Goal: Find contact information: Find contact information

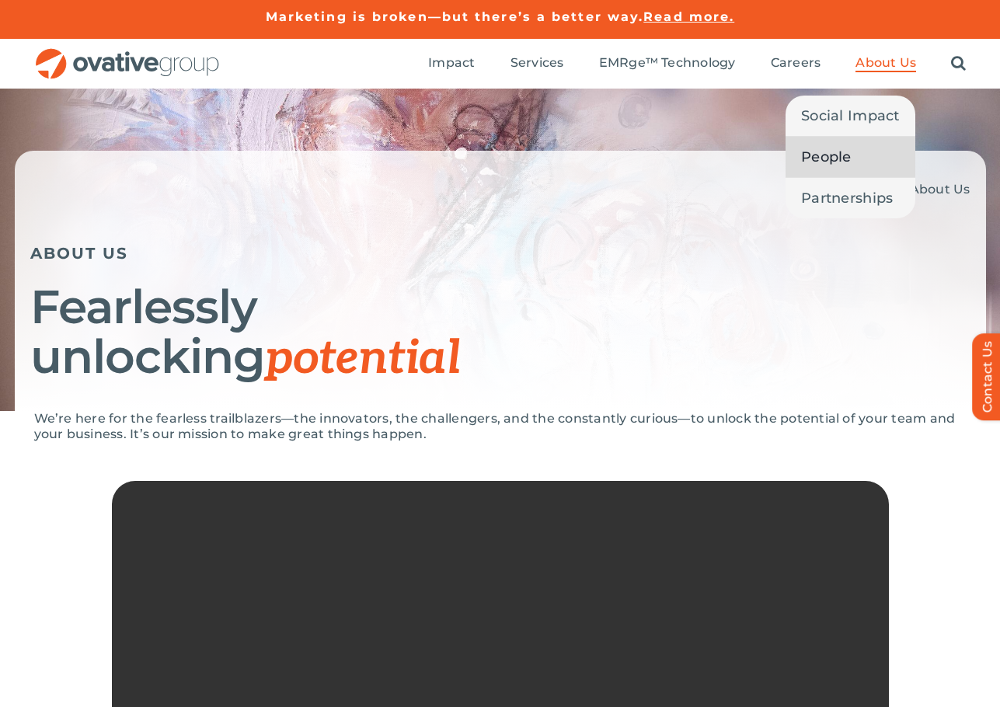
click at [857, 155] on link "People" at bounding box center [850, 157] width 130 height 40
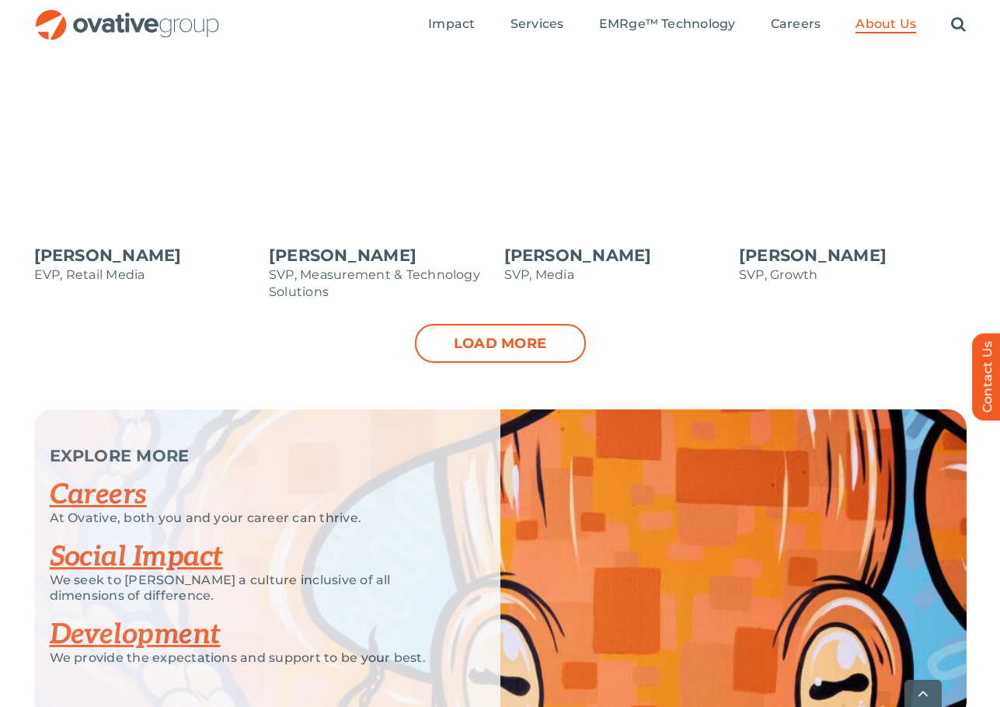
scroll to position [1709, 0]
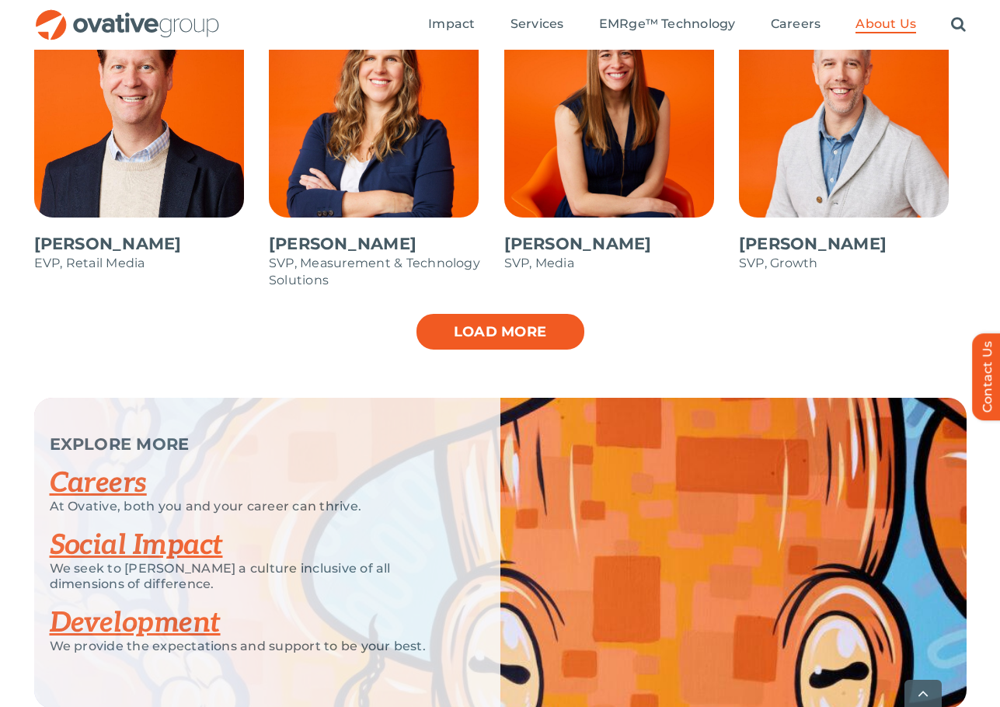
click at [544, 333] on link "Load more" at bounding box center [500, 331] width 171 height 39
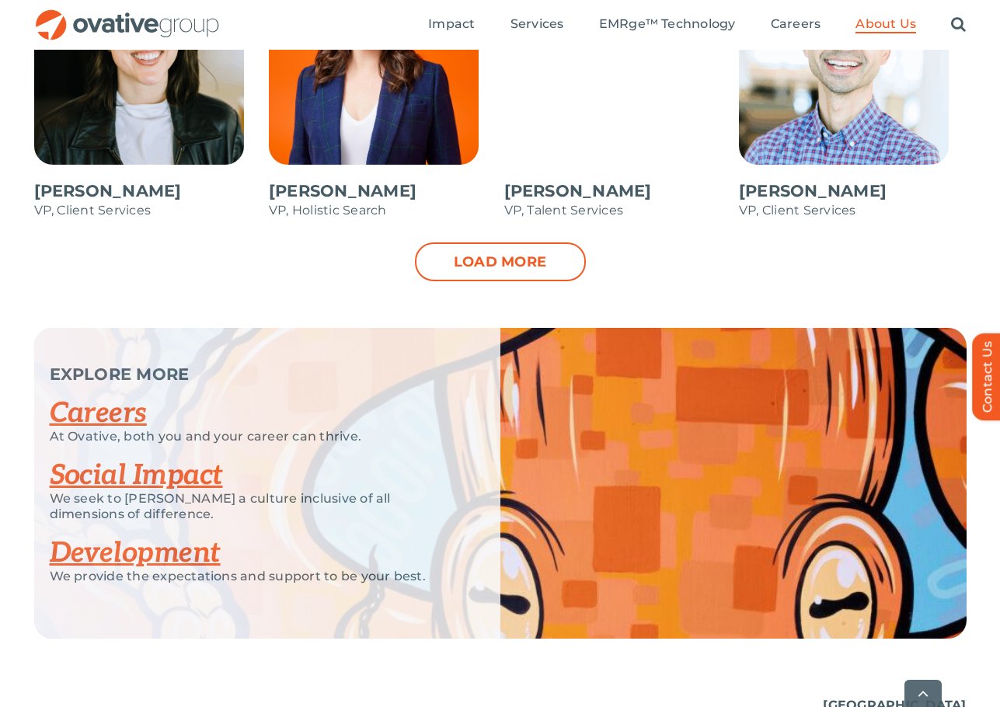
scroll to position [2408, 0]
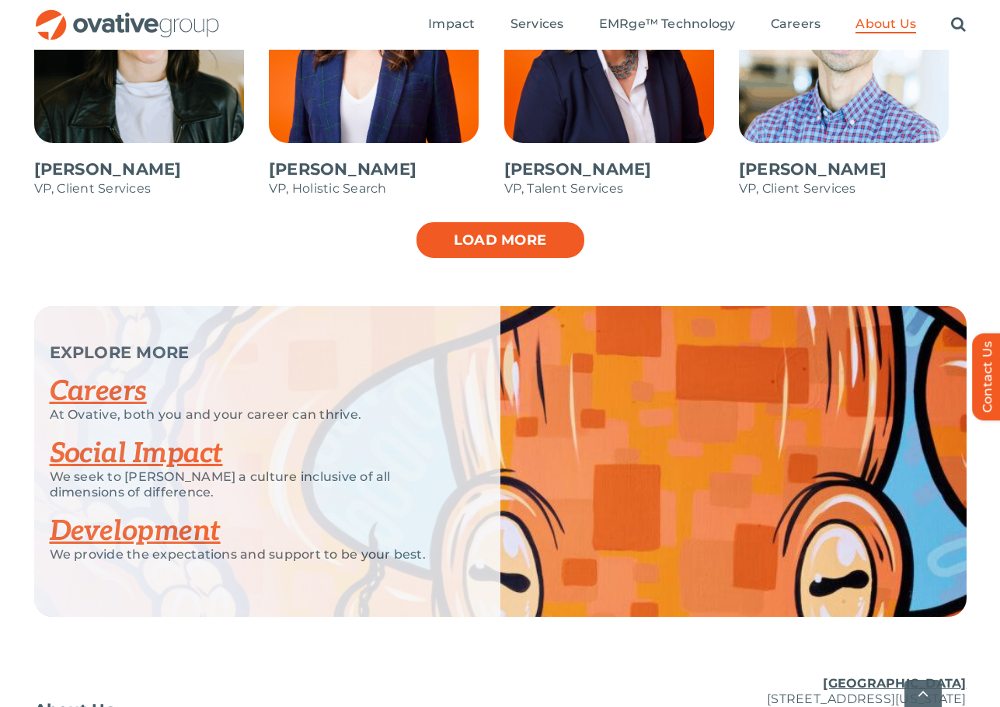
click at [543, 247] on link "Load more" at bounding box center [500, 240] width 171 height 39
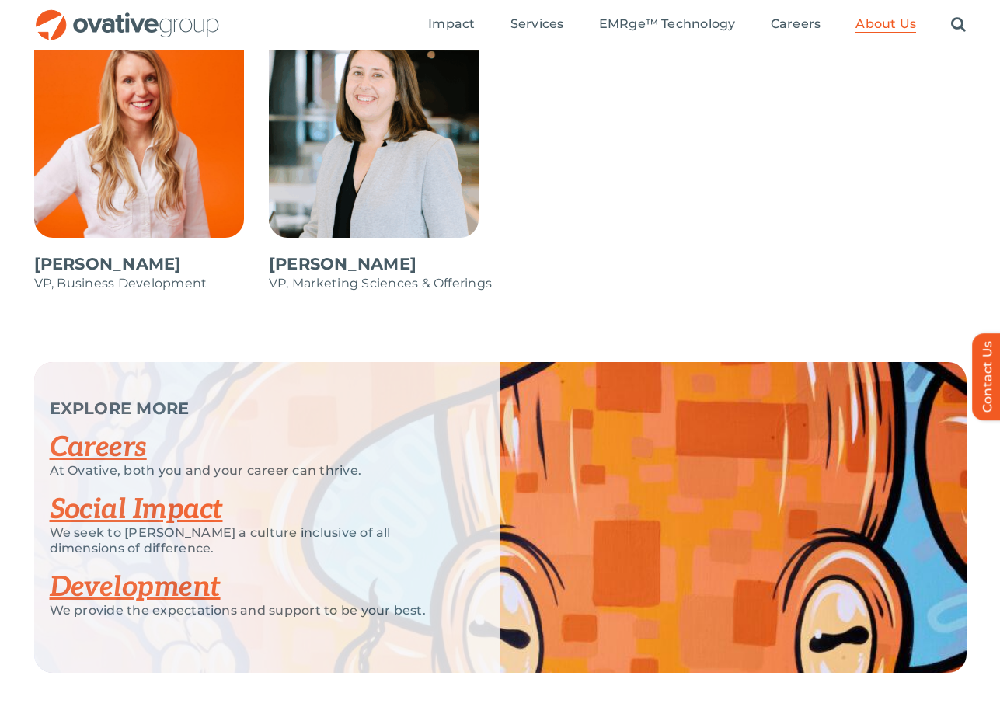
scroll to position [2192, 0]
